Goal: Transaction & Acquisition: Purchase product/service

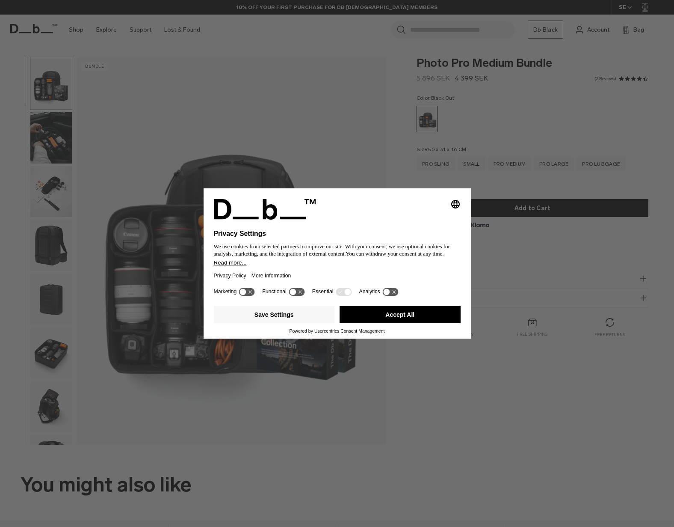
click at [390, 317] on button "Accept All" at bounding box center [400, 314] width 121 height 17
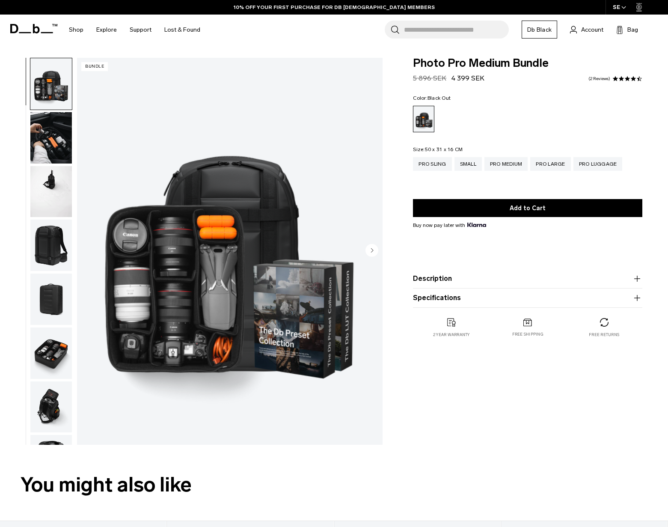
click at [50, 78] on img "button" at bounding box center [51, 83] width 42 height 51
click at [50, 125] on img "button" at bounding box center [51, 137] width 42 height 51
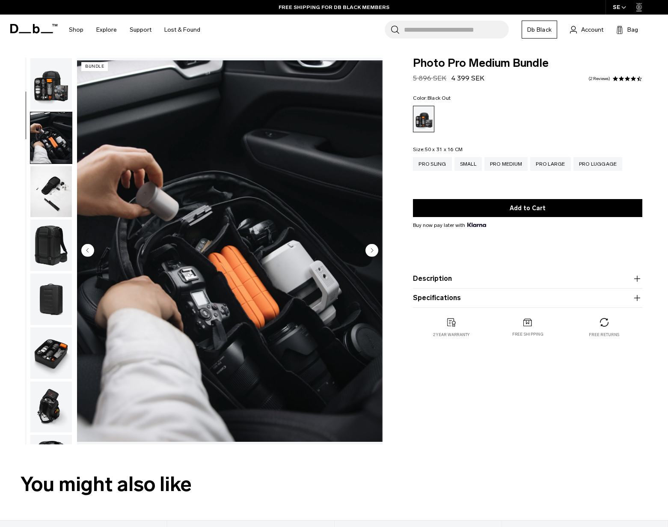
scroll to position [54, 0]
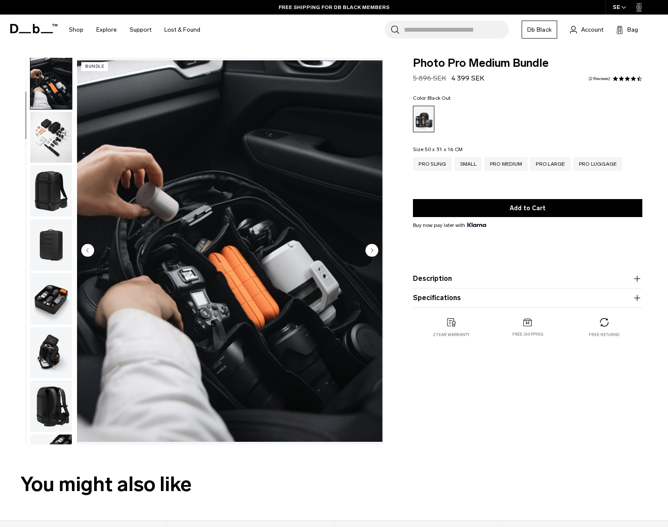
click at [48, 199] on img "button" at bounding box center [51, 190] width 42 height 51
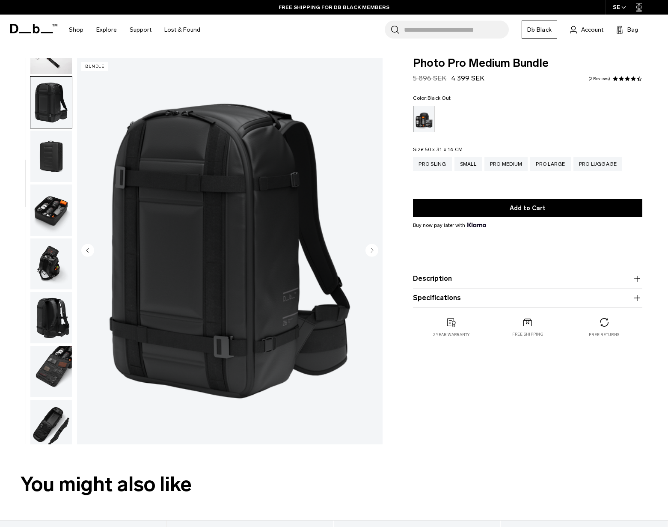
scroll to position [163, 0]
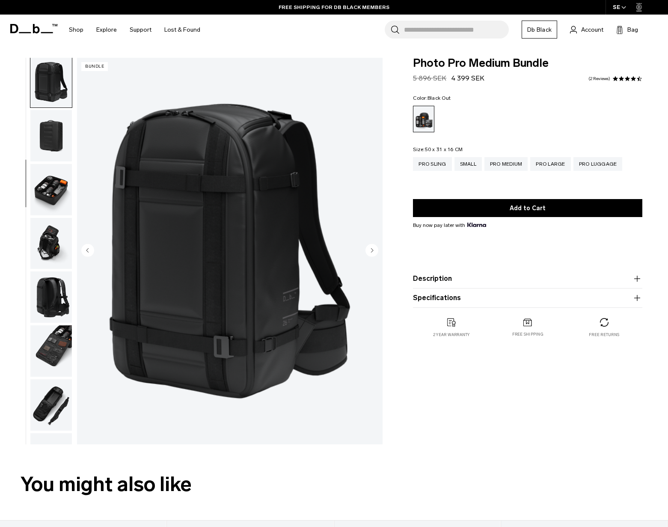
click at [48, 240] on img "button" at bounding box center [51, 243] width 42 height 51
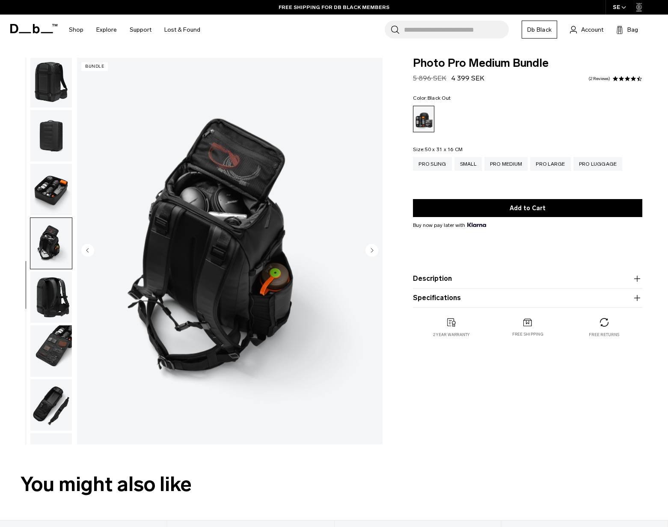
scroll to position [211, 0]
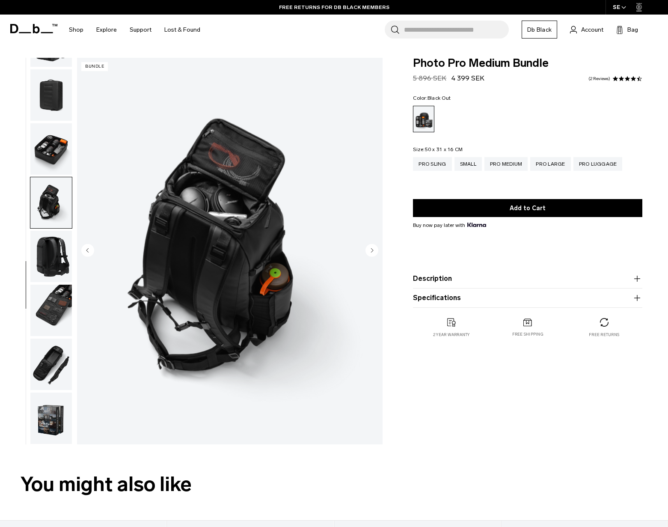
click at [48, 240] on img "button" at bounding box center [51, 256] width 42 height 51
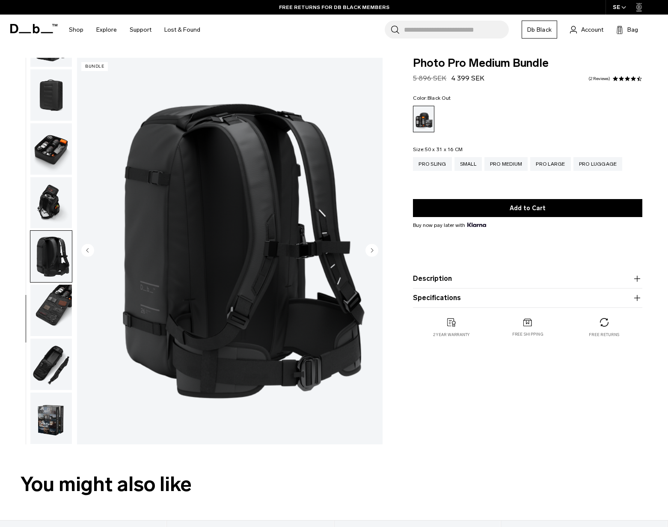
click at [47, 302] on img "button" at bounding box center [51, 310] width 42 height 51
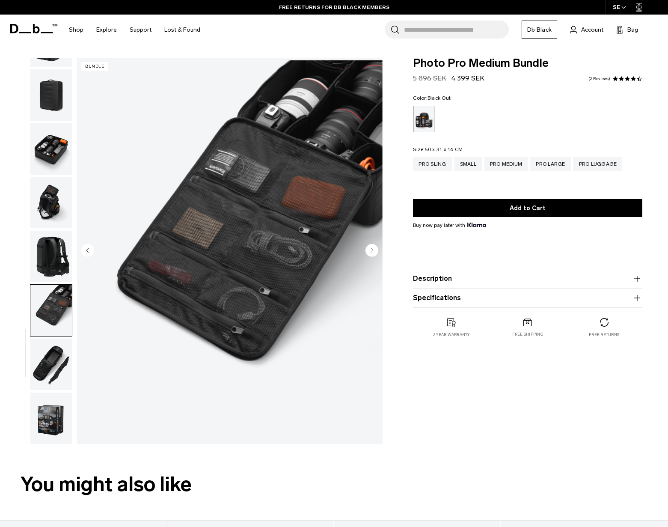
click at [51, 352] on img "button" at bounding box center [51, 363] width 42 height 51
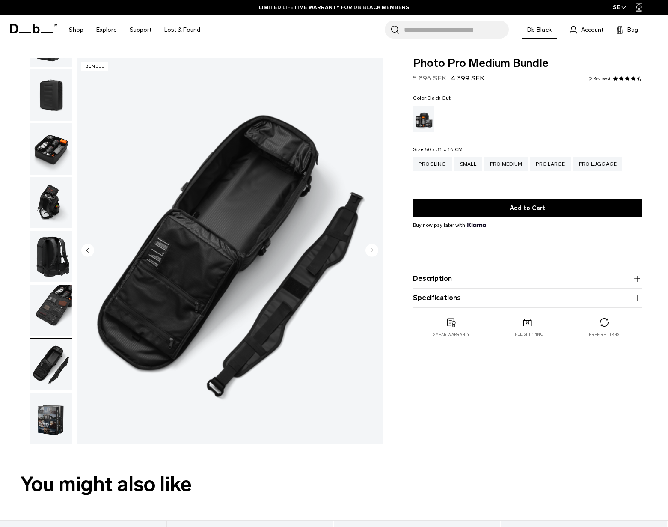
click at [44, 408] on img "button" at bounding box center [51, 417] width 42 height 51
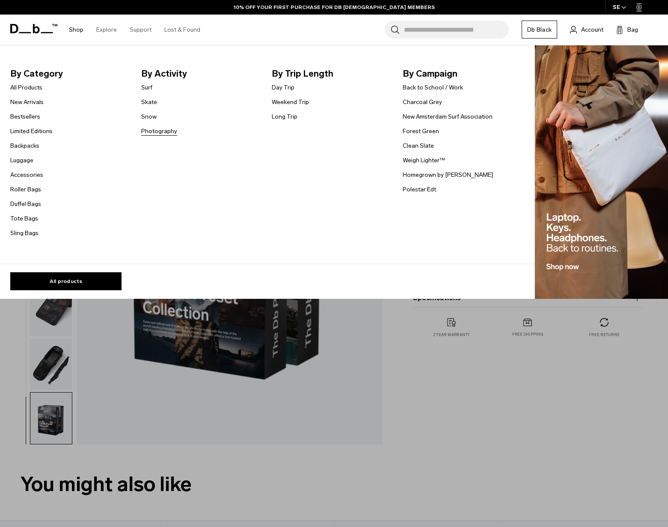
click at [158, 131] on link "Photography" at bounding box center [159, 131] width 36 height 9
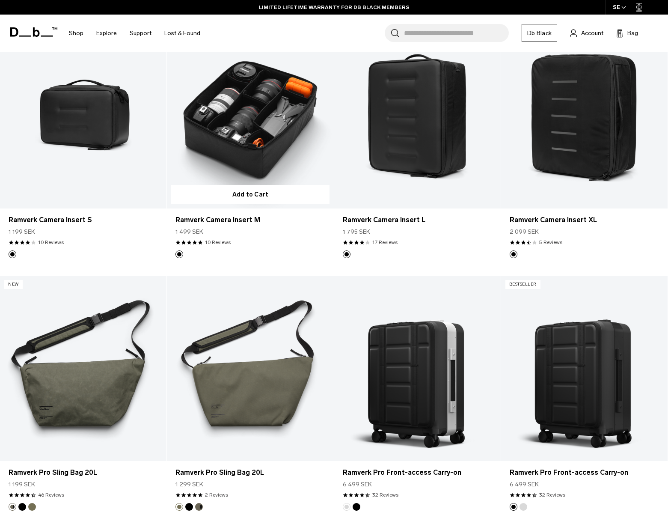
scroll to position [540, 0]
